Goal: Information Seeking & Learning: Learn about a topic

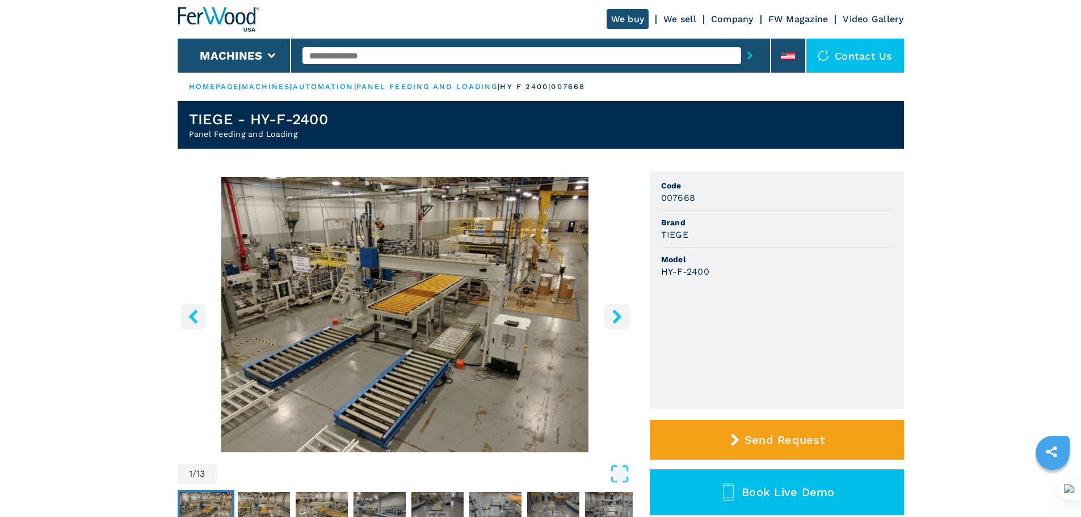
click at [373, 60] on input "text" at bounding box center [522, 55] width 439 height 17
type input "******"
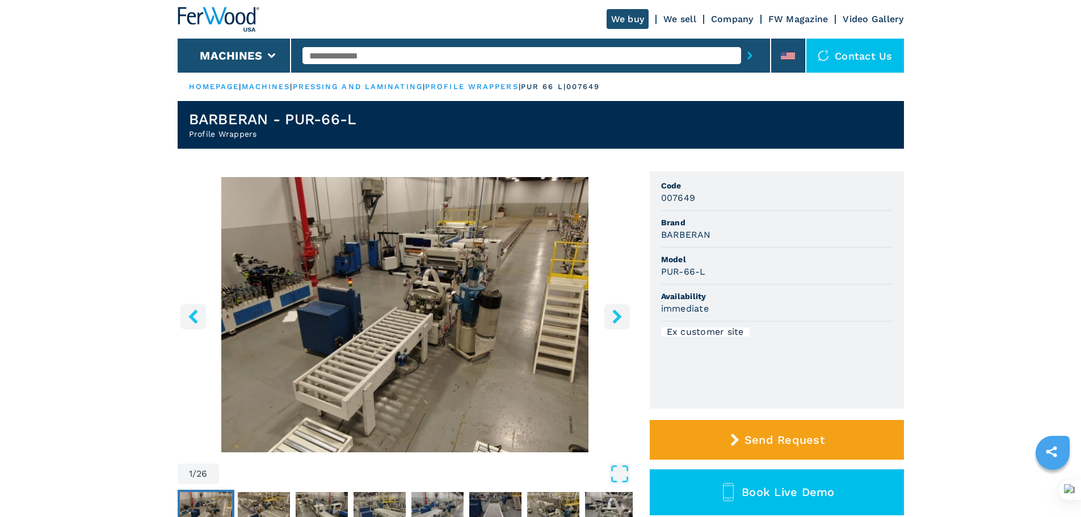
click at [610, 316] on icon "right-button" at bounding box center [617, 316] width 14 height 14
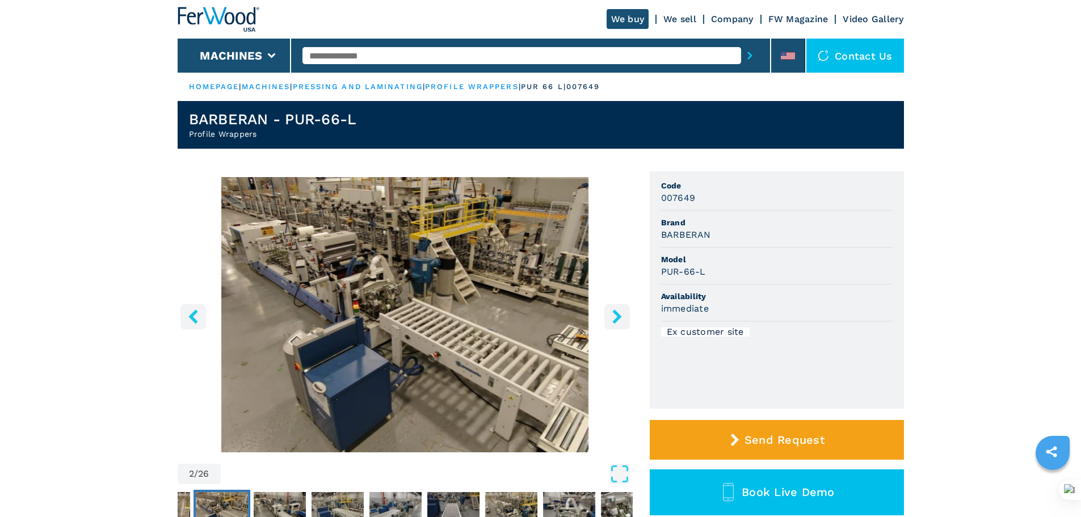
click at [610, 316] on icon "right-button" at bounding box center [617, 316] width 14 height 14
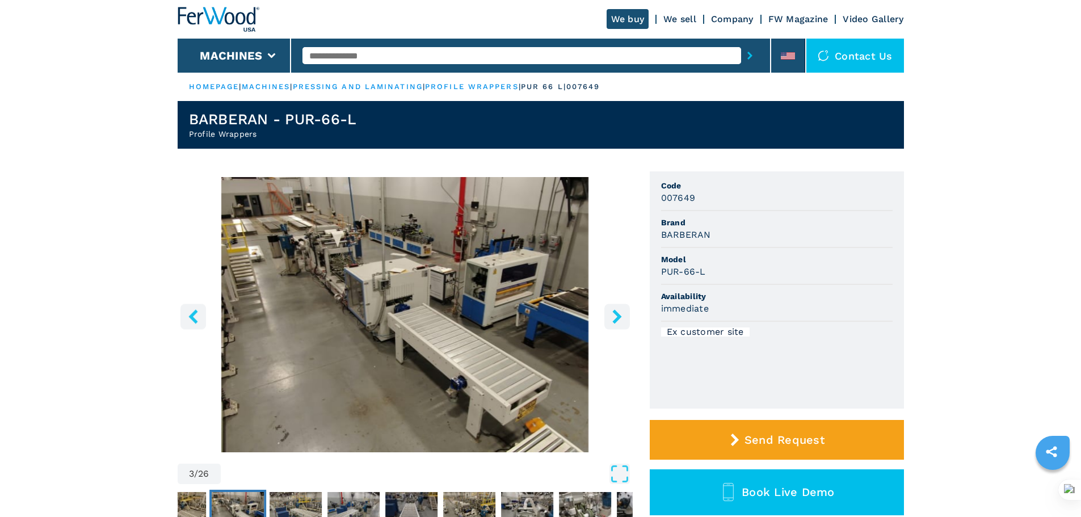
click at [610, 316] on icon "right-button" at bounding box center [617, 316] width 14 height 14
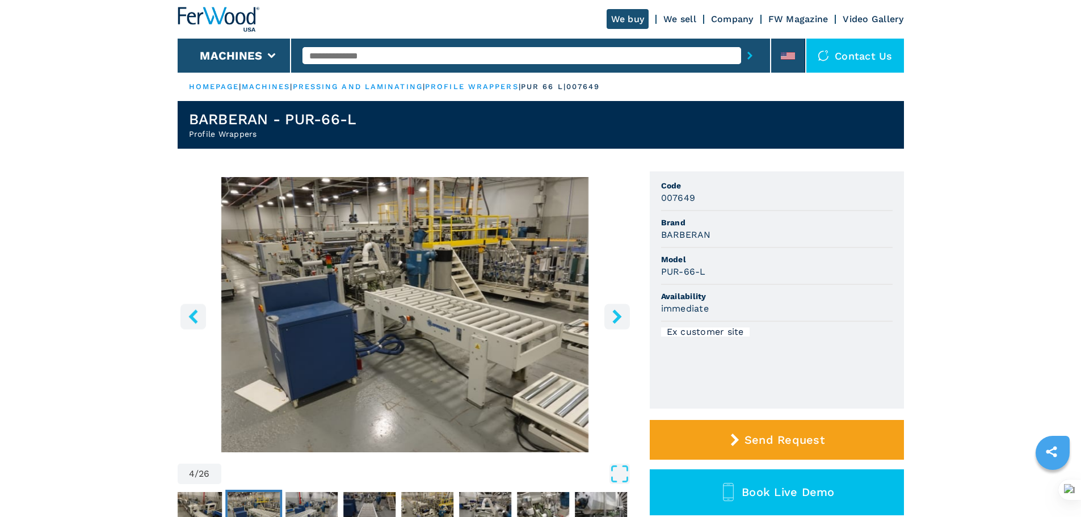
click at [618, 315] on icon "right-button" at bounding box center [616, 316] width 9 height 14
